Goal: Complete application form: Complete application form

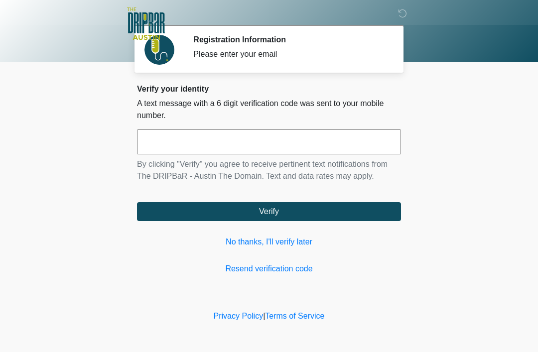
click at [281, 240] on link "No thanks, I'll verify later" at bounding box center [269, 242] width 264 height 12
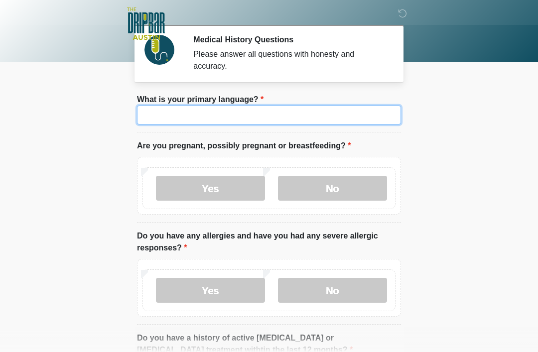
click at [304, 117] on input "What is your primary language?" at bounding box center [269, 115] width 264 height 19
type input "*******"
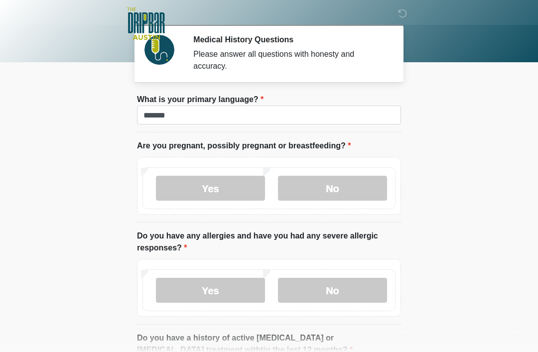
click at [439, 100] on body "‎ ‎ ‎ ‎ Medical History Questions Please answer all questions with honesty and …" at bounding box center [269, 176] width 538 height 352
click at [348, 177] on label "No" at bounding box center [332, 188] width 109 height 25
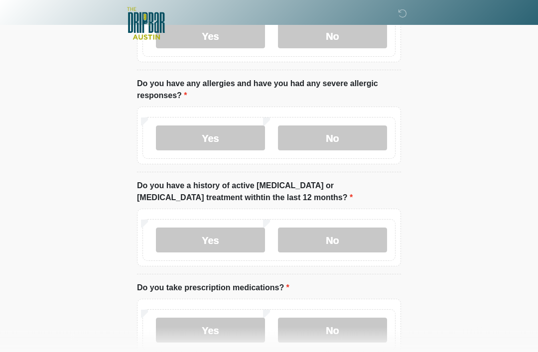
scroll to position [153, 0]
click at [349, 139] on label "No" at bounding box center [332, 138] width 109 height 25
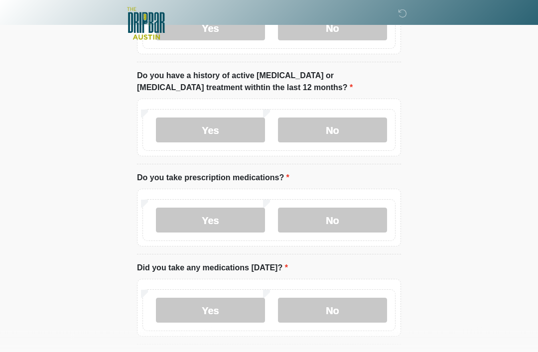
scroll to position [263, 0]
click at [347, 131] on label "No" at bounding box center [332, 130] width 109 height 25
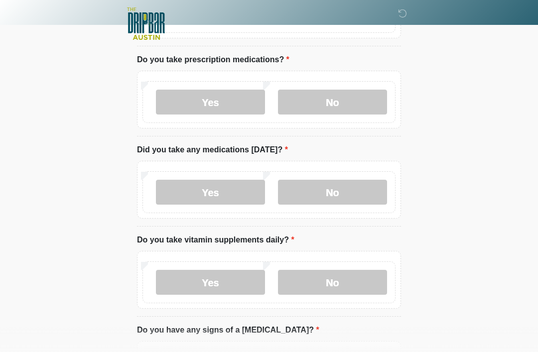
scroll to position [380, 0]
click at [231, 99] on label "Yes" at bounding box center [210, 102] width 109 height 25
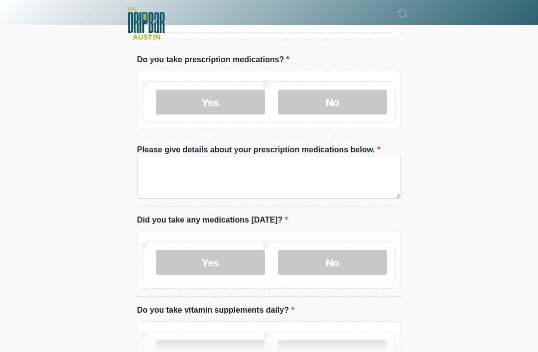
scroll to position [381, 0]
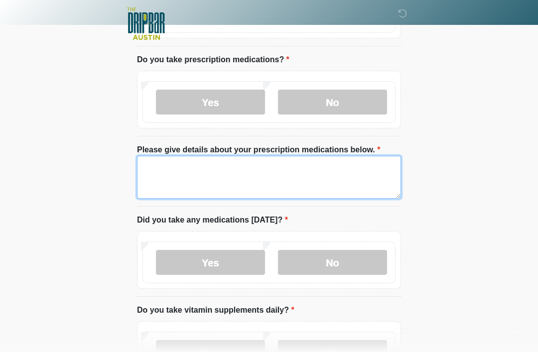
click at [171, 172] on textarea "Please give details about your prescription medications below." at bounding box center [269, 177] width 264 height 43
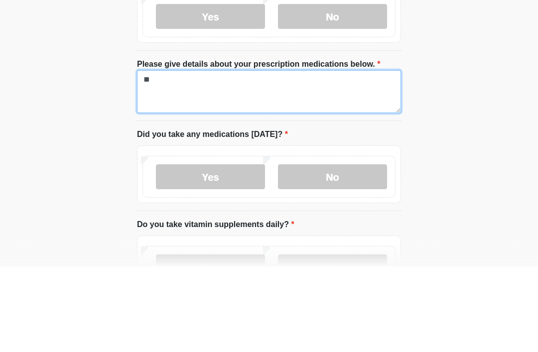
type textarea "*"
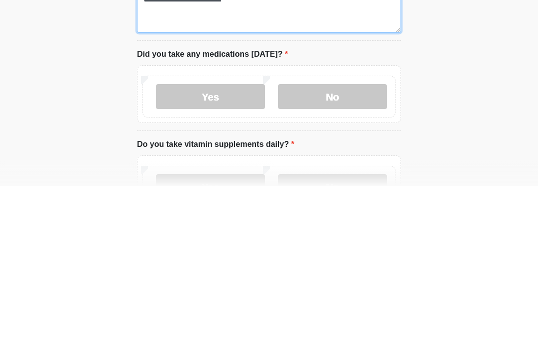
type textarea "**********"
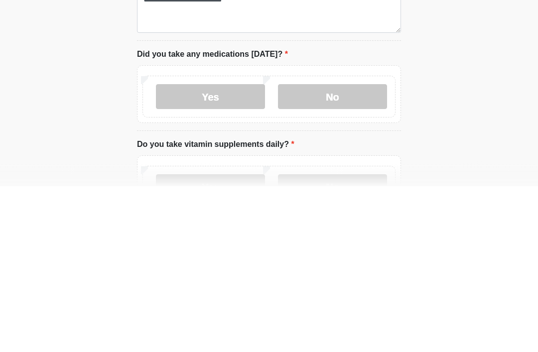
click at [221, 251] on label "Yes" at bounding box center [210, 263] width 109 height 25
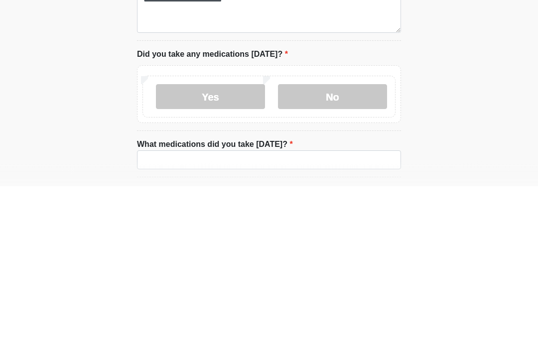
scroll to position [547, 0]
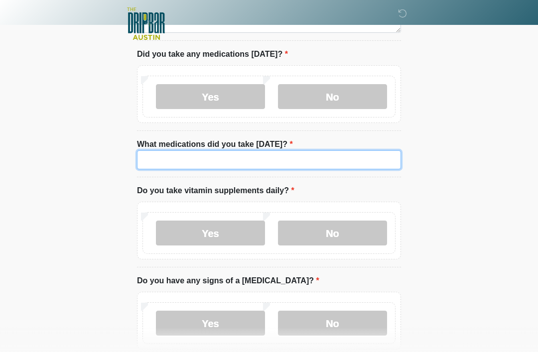
click at [190, 158] on input "What medications did you take today?" at bounding box center [269, 160] width 264 height 19
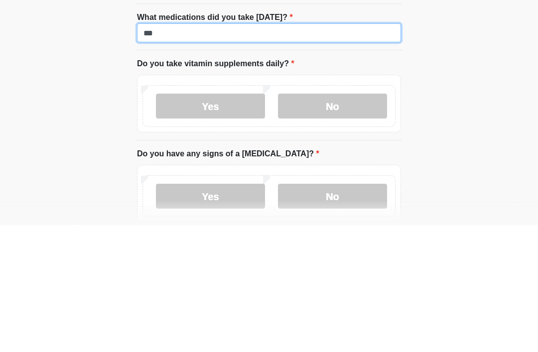
type input "***"
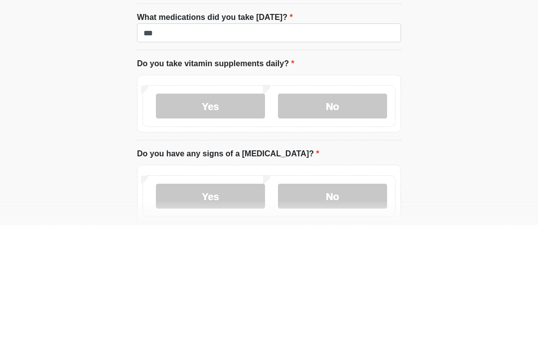
click at [338, 221] on label "No" at bounding box center [332, 233] width 109 height 25
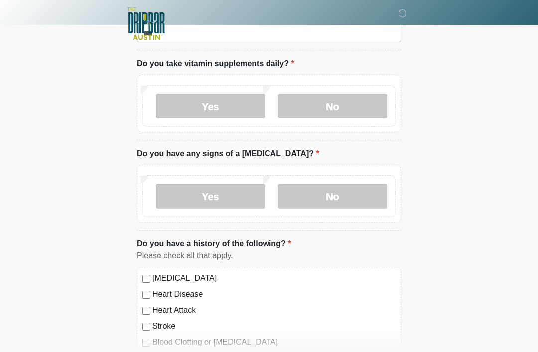
click at [339, 189] on label "No" at bounding box center [332, 196] width 109 height 25
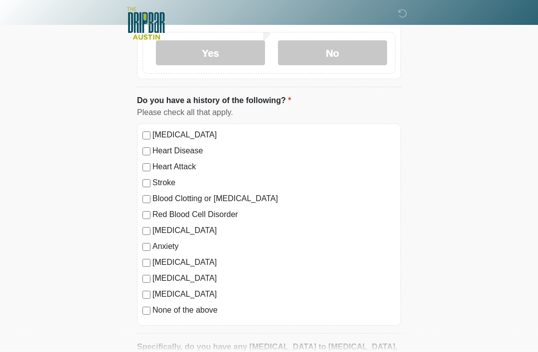
scroll to position [817, 0]
click at [154, 289] on label "Diabetes" at bounding box center [274, 295] width 243 height 12
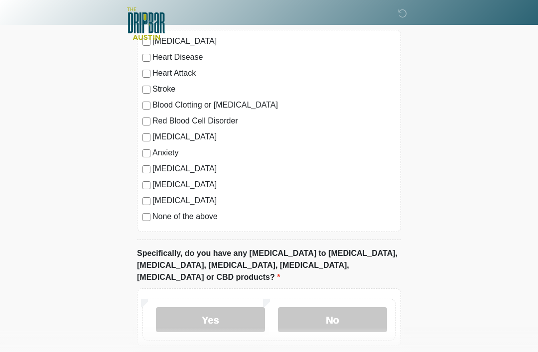
scroll to position [947, 0]
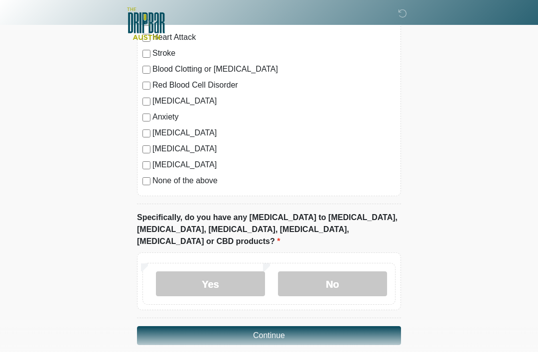
click at [335, 272] on label "No" at bounding box center [332, 284] width 109 height 25
click at [290, 326] on button "Continue" at bounding box center [269, 335] width 264 height 19
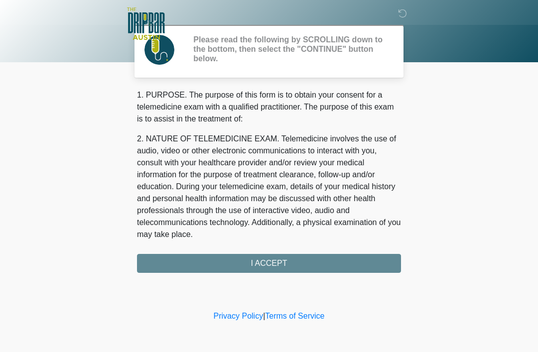
scroll to position [0, 0]
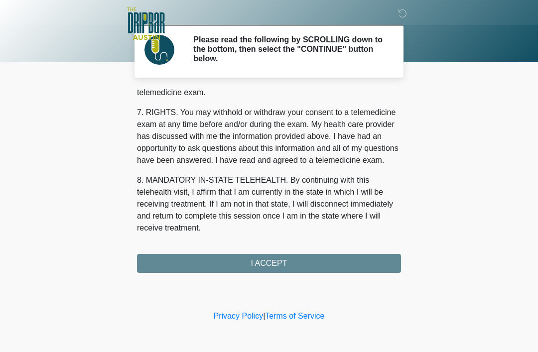
click at [306, 260] on button "I ACCEPT" at bounding box center [269, 263] width 264 height 19
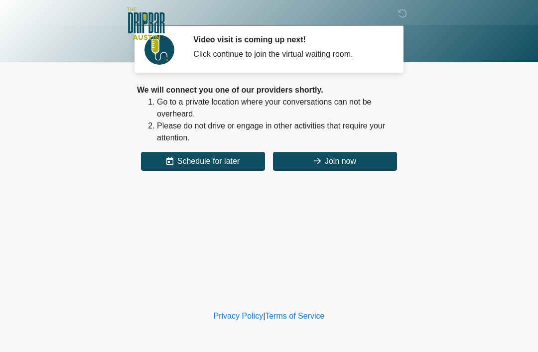
click at [348, 159] on button "Join now" at bounding box center [335, 161] width 124 height 19
